Goal: Navigation & Orientation: Find specific page/section

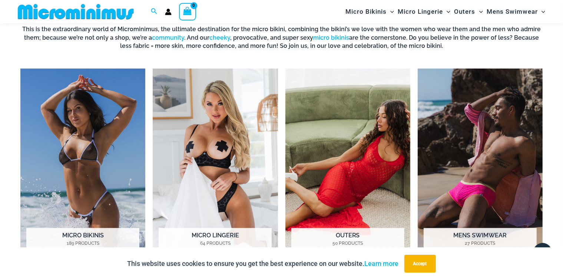
scroll to position [539, 0]
click at [217, 134] on img "Visit product category Micro Lingerie" at bounding box center [215, 165] width 125 height 193
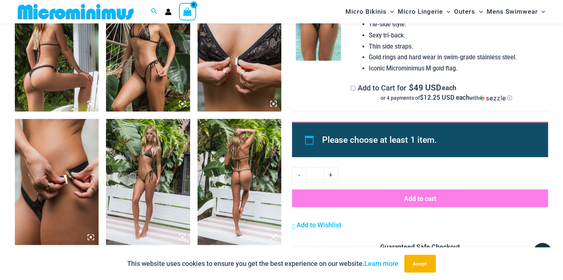
scroll to position [623, 0]
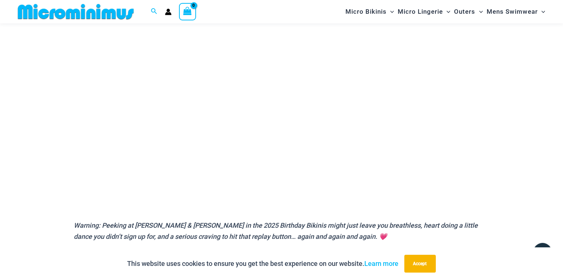
scroll to position [120, 0]
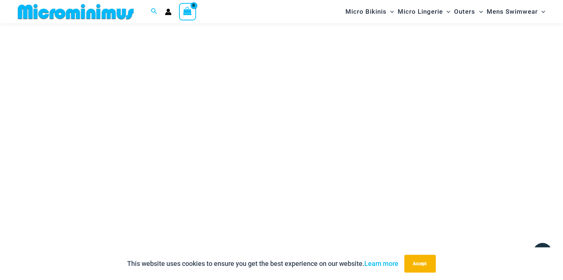
scroll to position [78, 0]
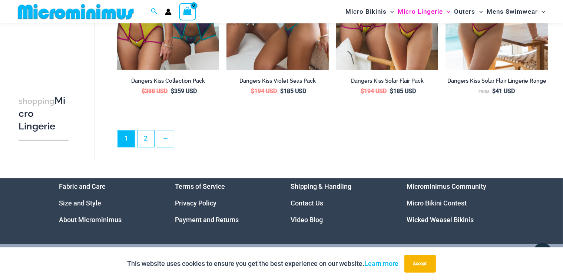
scroll to position [1805, 0]
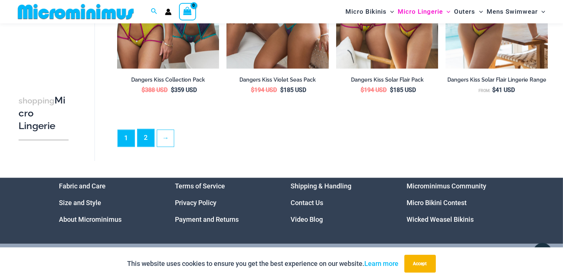
click at [145, 142] on link "2" at bounding box center [145, 137] width 17 height 17
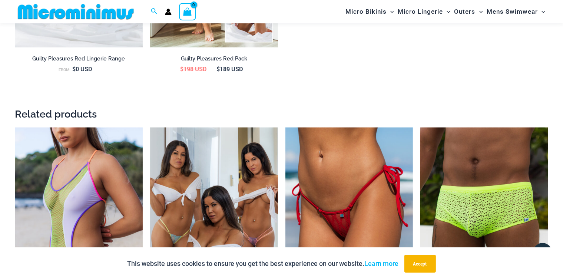
scroll to position [1043, 0]
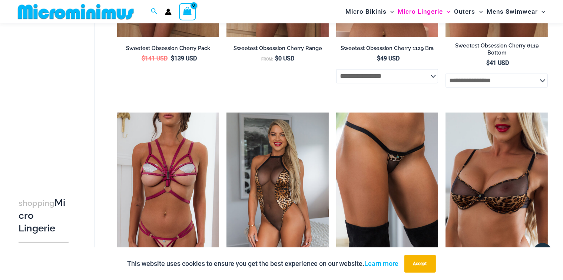
scroll to position [1336, 0]
